Goal: Task Accomplishment & Management: Manage account settings

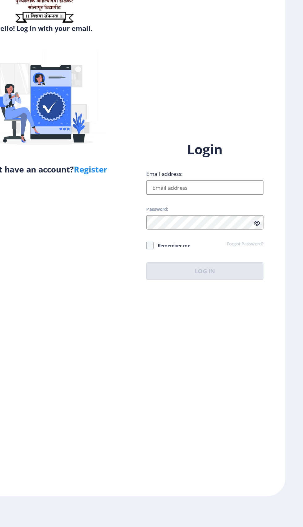
scroll to position [1, 0]
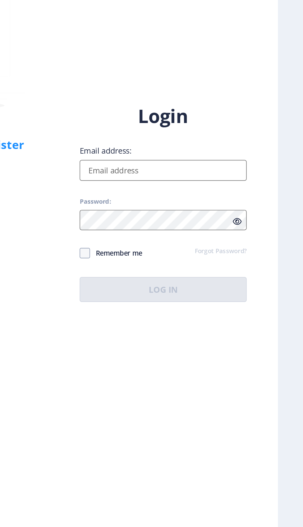
click at [253, 246] on input "Email address:" at bounding box center [219, 239] width 99 height 12
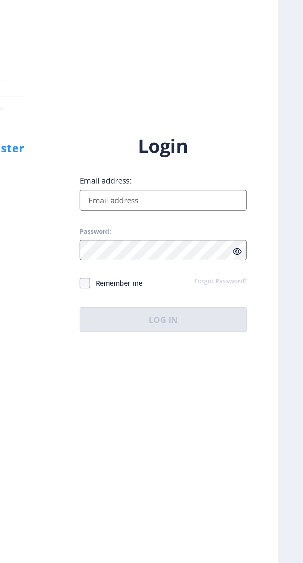
type input "[EMAIL_ADDRESS][DOMAIN_NAME]"
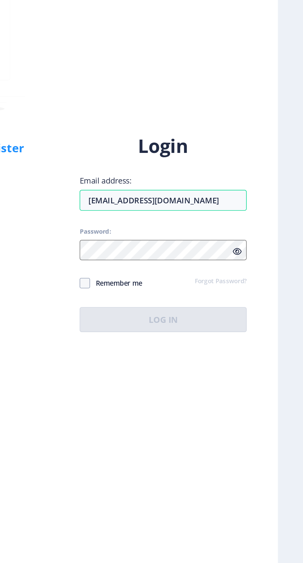
click at [265, 293] on div at bounding box center [219, 286] width 99 height 12
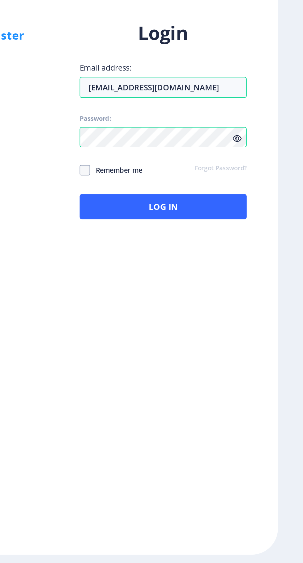
click at [173, 309] on span at bounding box center [173, 306] width 6 height 6
click at [170, 306] on input "Remember me" at bounding box center [170, 306] width 0 height 0
checkbox input "true"
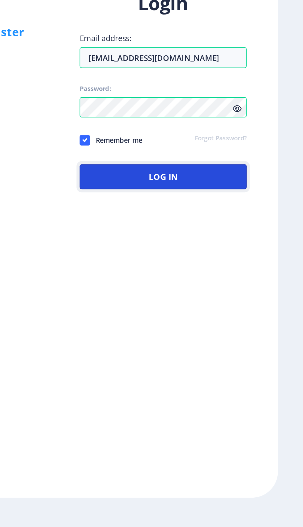
click at [218, 318] on button "Log In" at bounding box center [219, 310] width 99 height 15
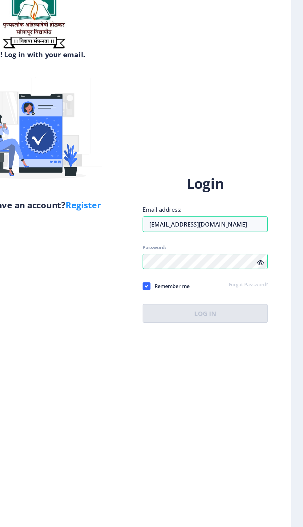
scroll to position [1, 0]
